Goal: Information Seeking & Learning: Learn about a topic

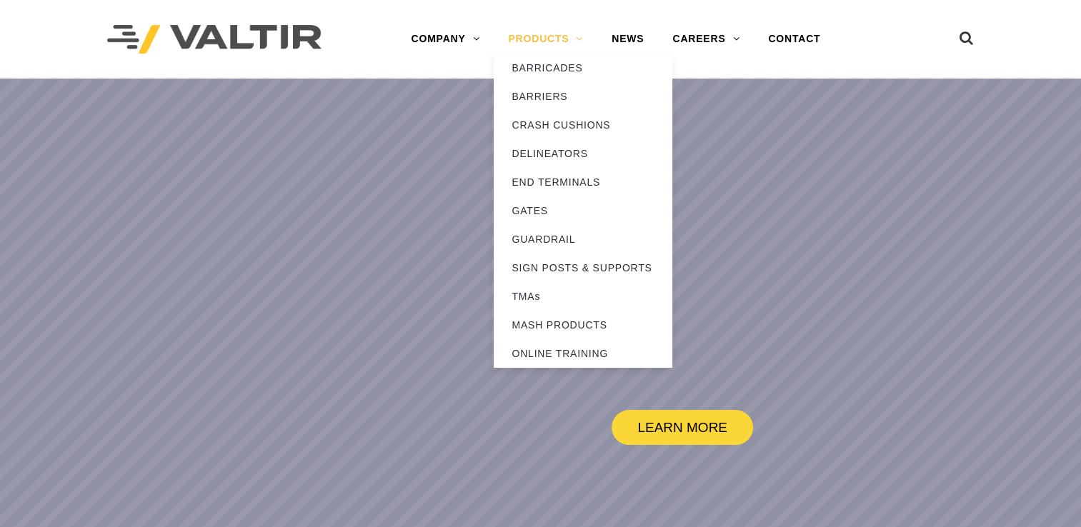
click at [560, 44] on link "PRODUCTS" at bounding box center [546, 39] width 104 height 29
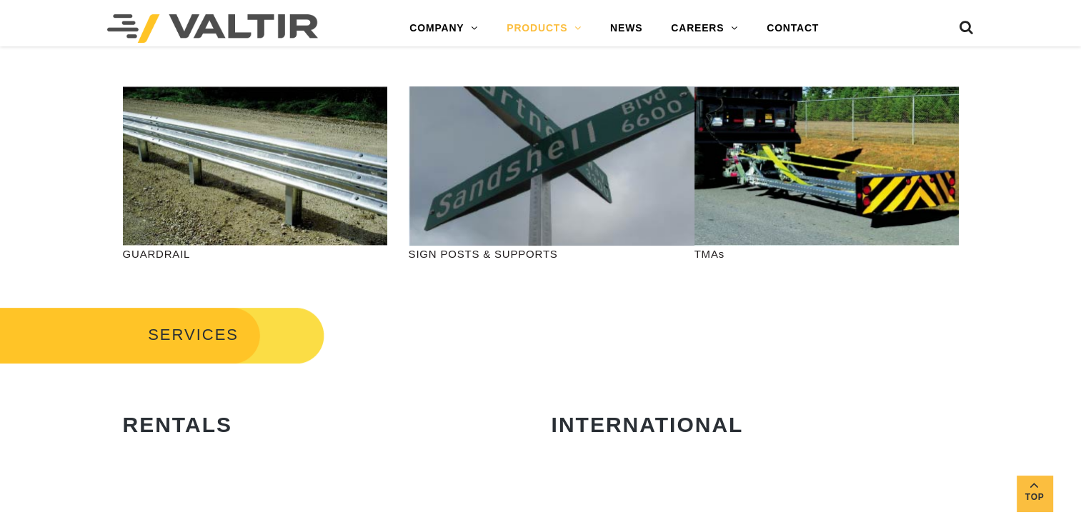
scroll to position [562, 0]
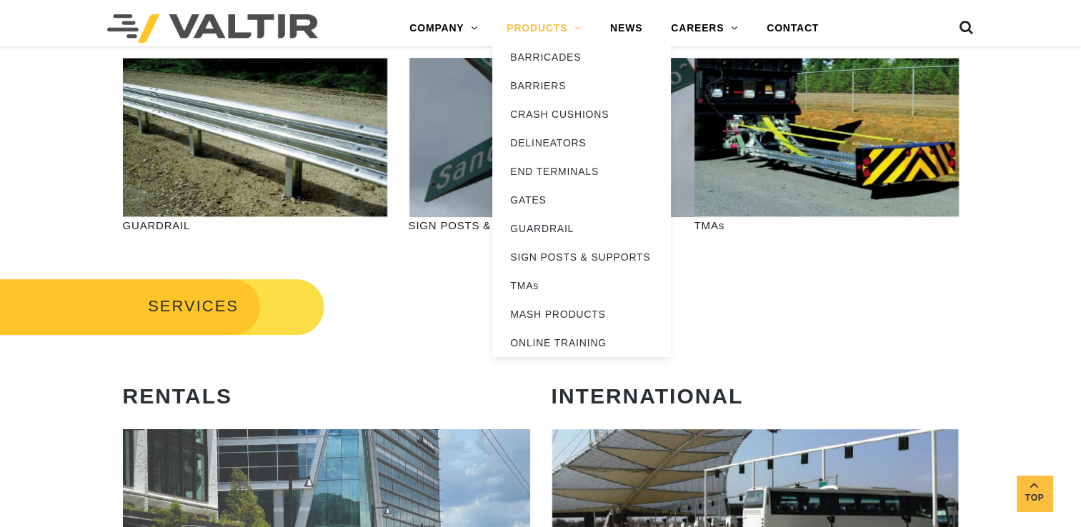
click at [567, 24] on link "PRODUCTS" at bounding box center [544, 28] width 104 height 29
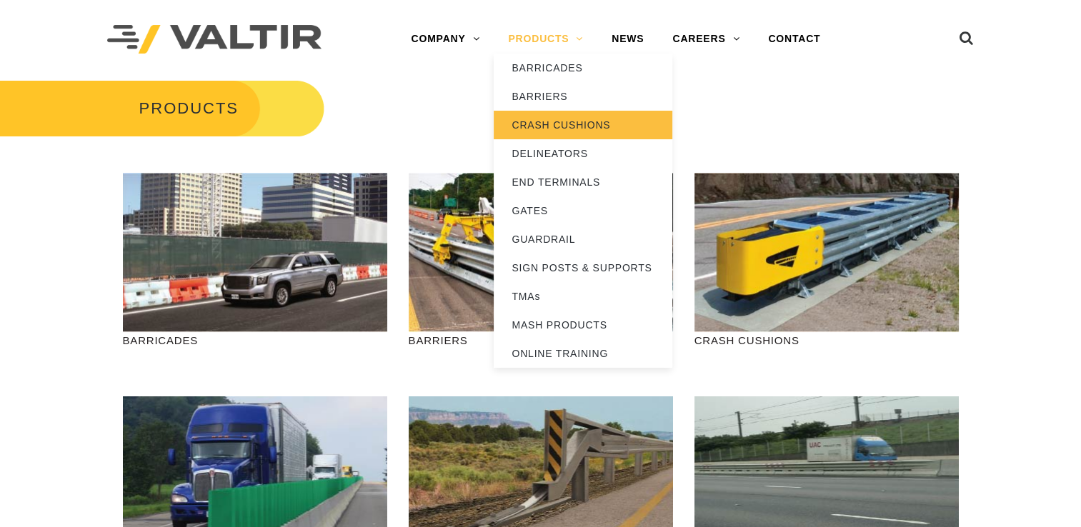
click at [567, 124] on link "CRASH CUSHIONS" at bounding box center [583, 125] width 179 height 29
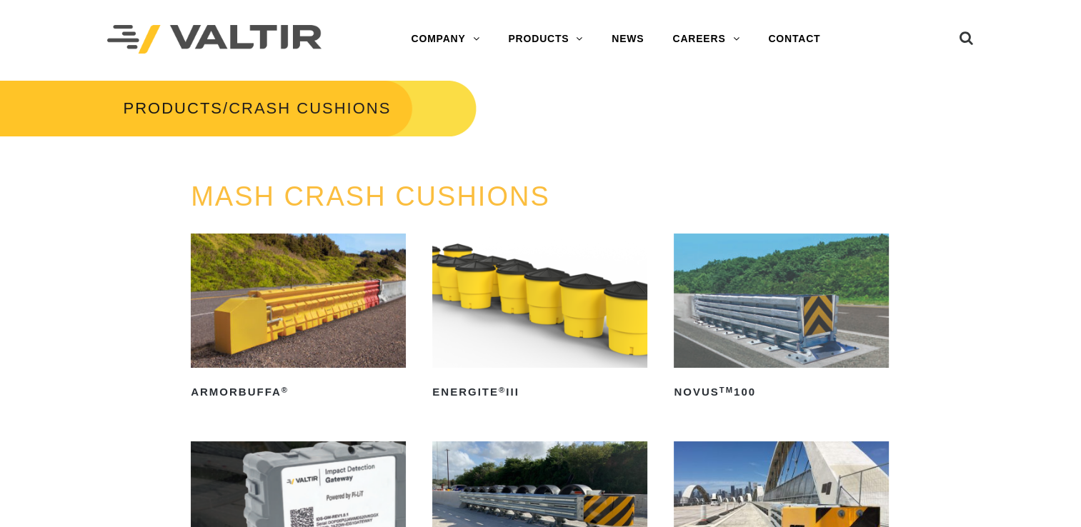
click at [819, 467] on img at bounding box center [781, 509] width 215 height 134
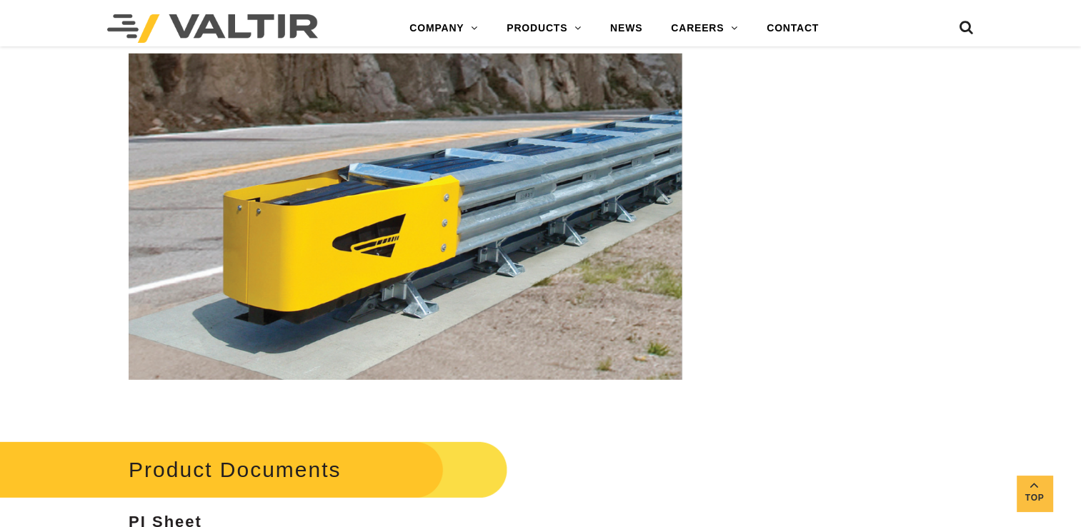
scroll to position [4612, 0]
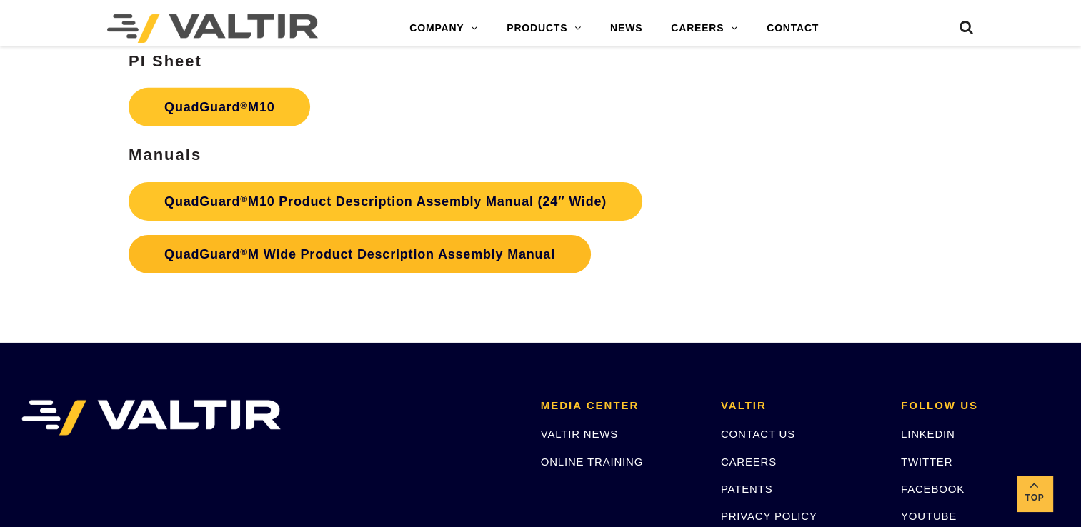
click at [382, 237] on link "QuadGuard ® M Wide Product Description Assembly Manual" at bounding box center [360, 254] width 462 height 39
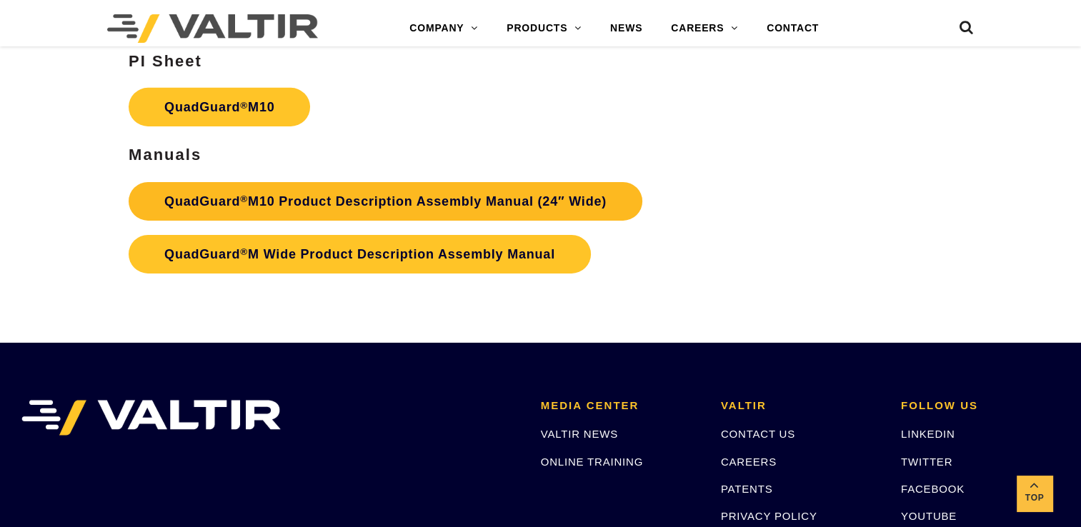
click at [340, 187] on link "QuadGuard ® M10 Product Description Assembly Manual (24″ Wide)" at bounding box center [386, 201] width 514 height 39
